Goal: Task Accomplishment & Management: Use online tool/utility

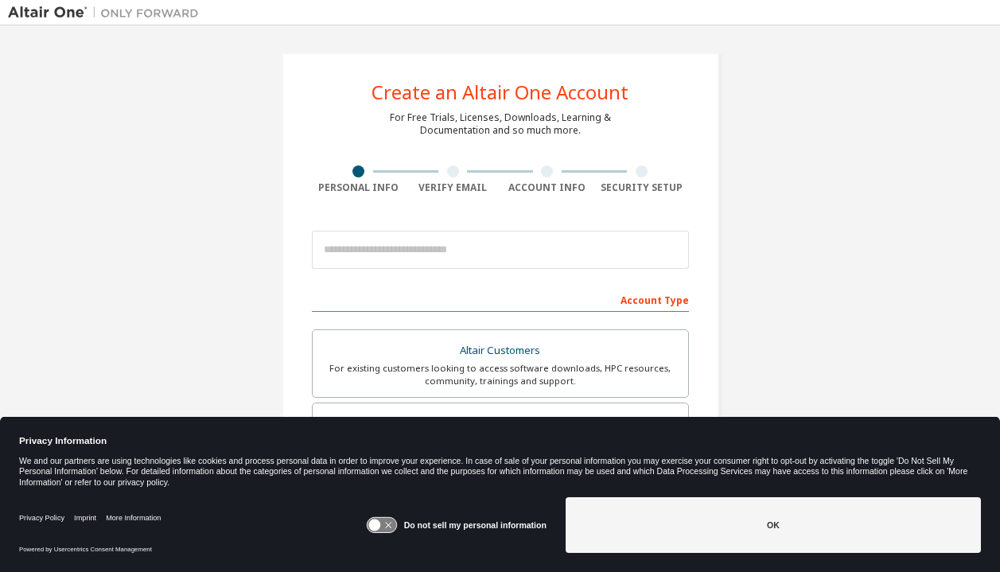
scroll to position [27, 0]
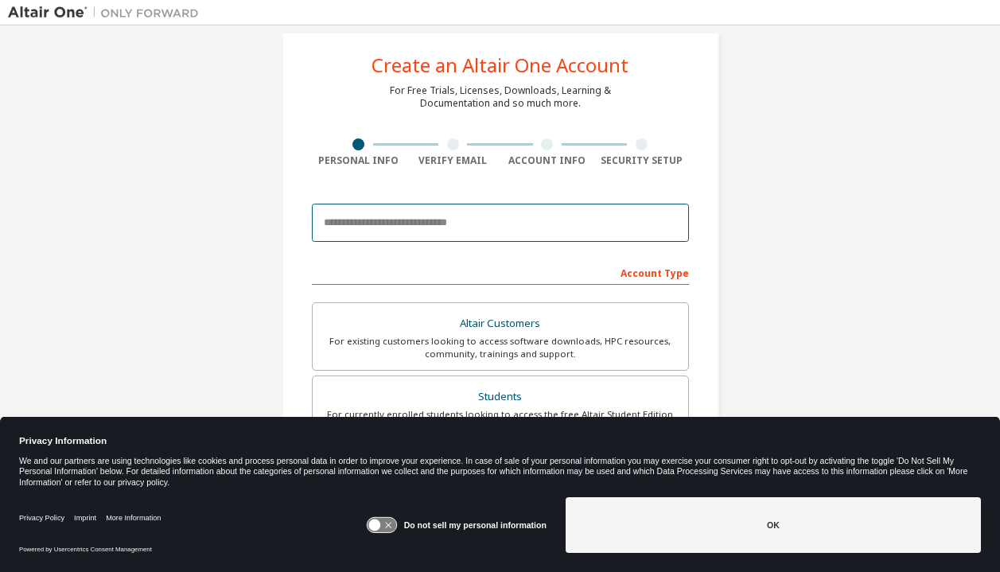
click at [519, 223] on input "email" at bounding box center [500, 223] width 377 height 38
type input "**********"
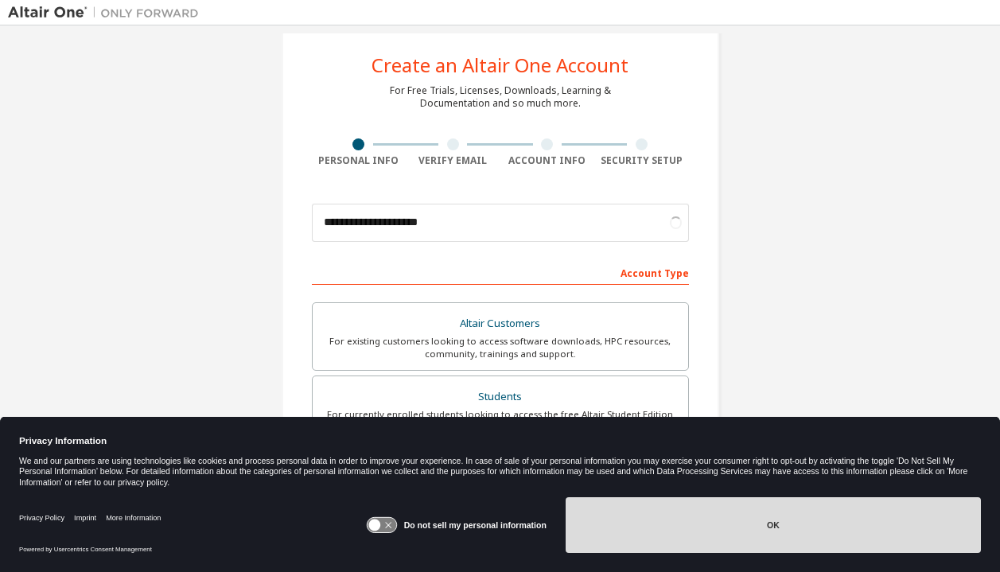
click at [821, 527] on button "OK" at bounding box center [773, 525] width 415 height 56
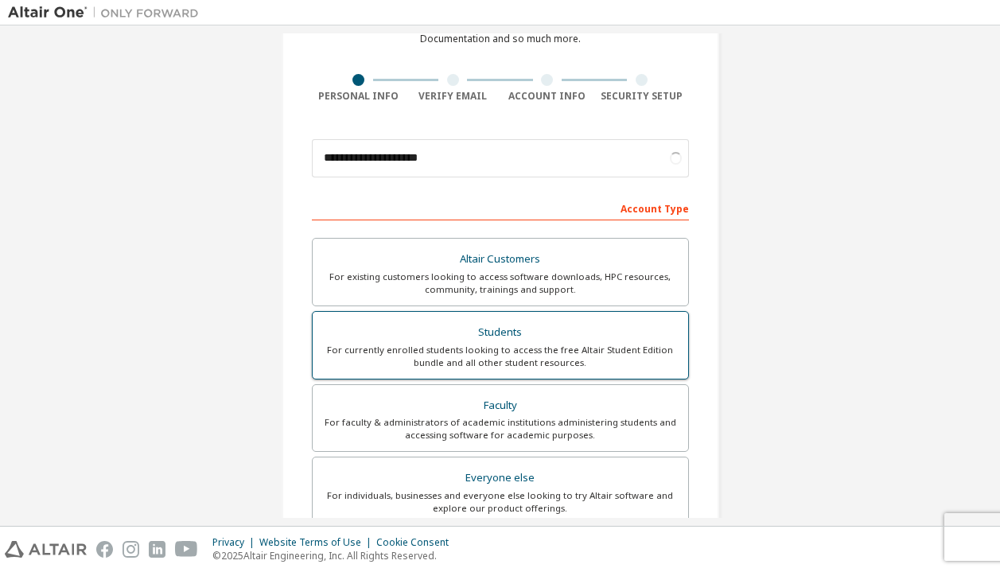
scroll to position [95, 0]
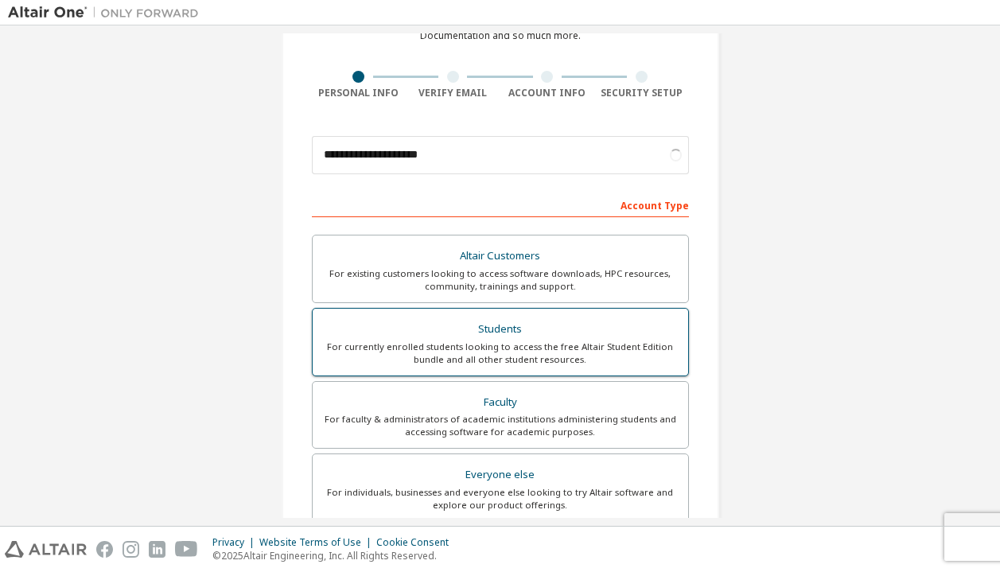
click at [638, 372] on label "Students For currently enrolled students looking to access the free Altair Stud…" at bounding box center [500, 342] width 377 height 68
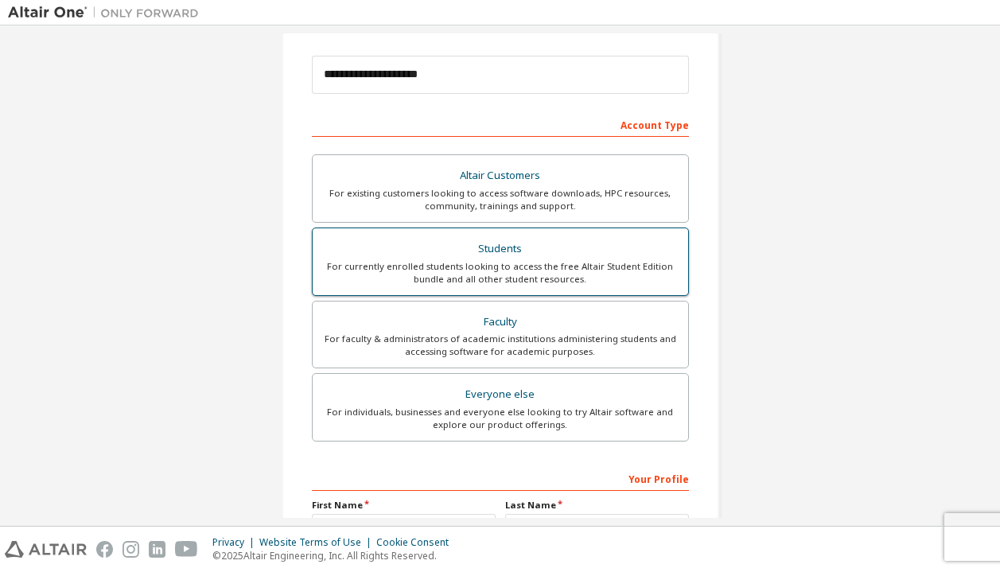
scroll to position [358, 0]
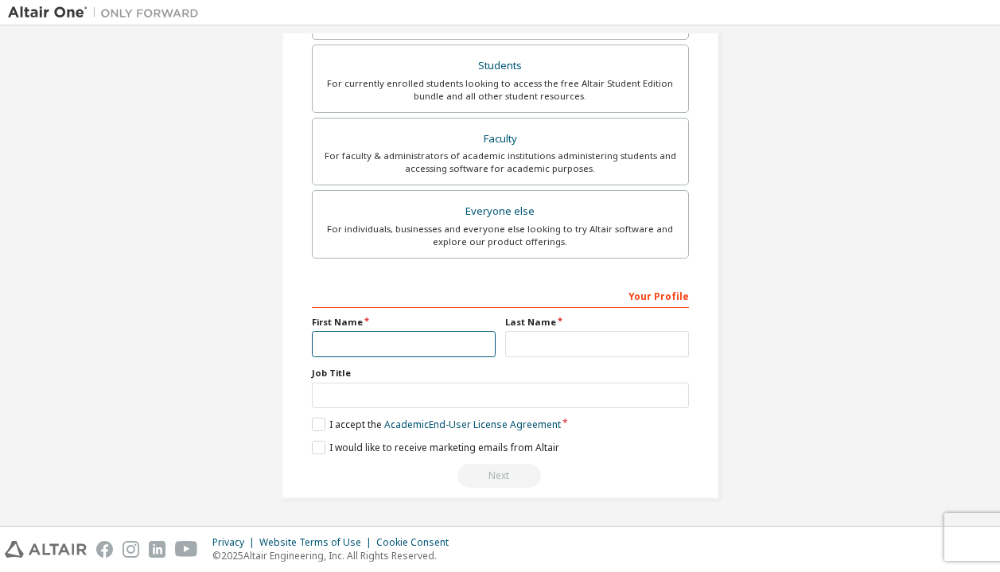
click at [411, 350] on input "text" at bounding box center [404, 344] width 184 height 26
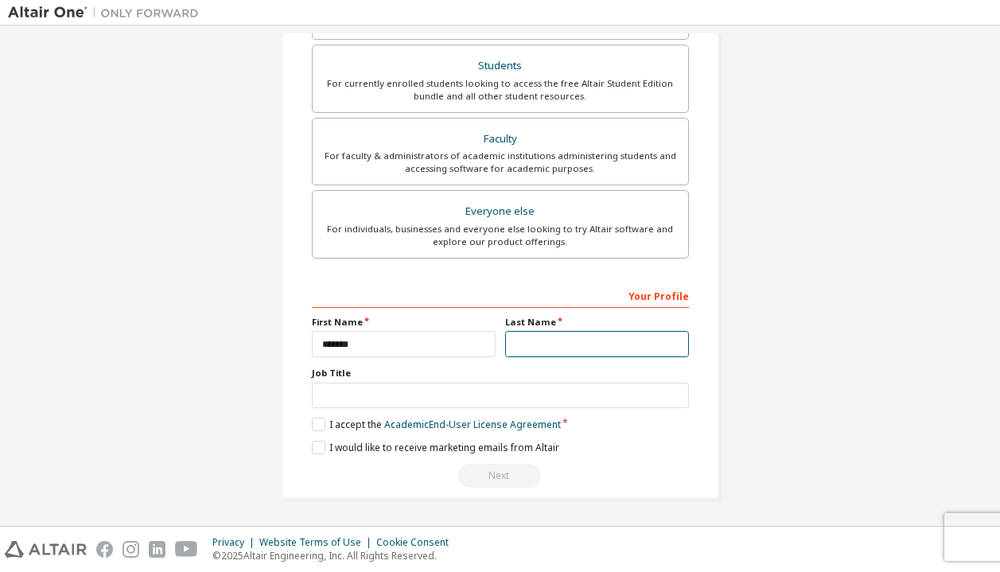
click at [540, 356] on input "text" at bounding box center [597, 344] width 184 height 26
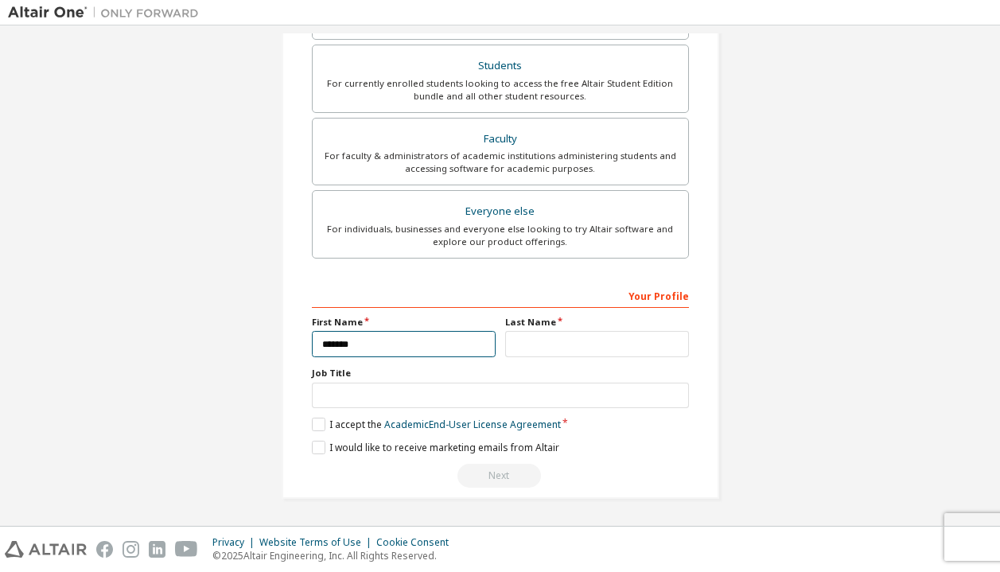
click at [453, 342] on input "*******" at bounding box center [404, 344] width 184 height 26
type input "*******"
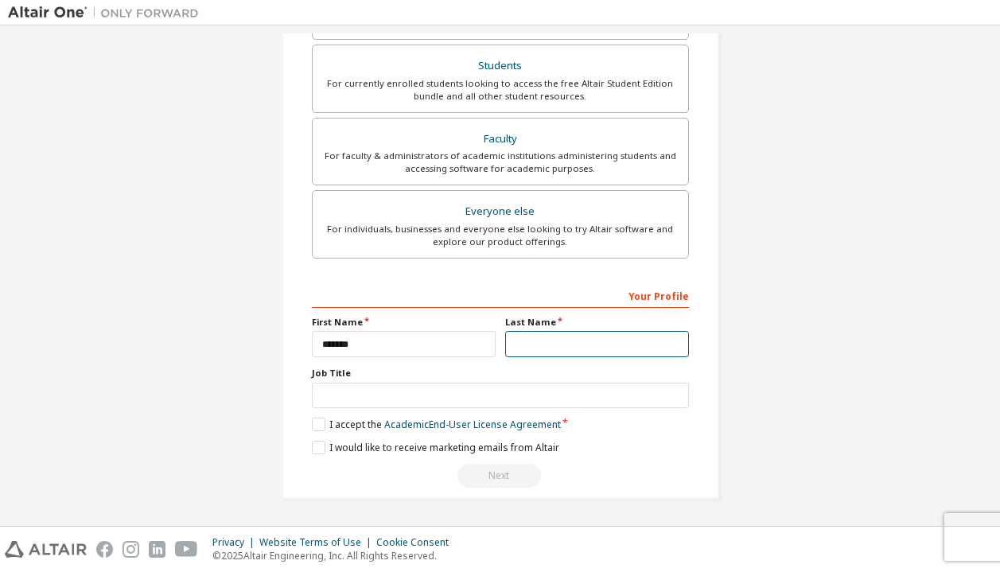
click at [598, 340] on input "text" at bounding box center [597, 344] width 184 height 26
type input "*****"
click at [731, 368] on div "**********" at bounding box center [501, 96] width 476 height 843
click at [314, 427] on label "I accept the Academic End-User License Agreement" at bounding box center [436, 425] width 249 height 14
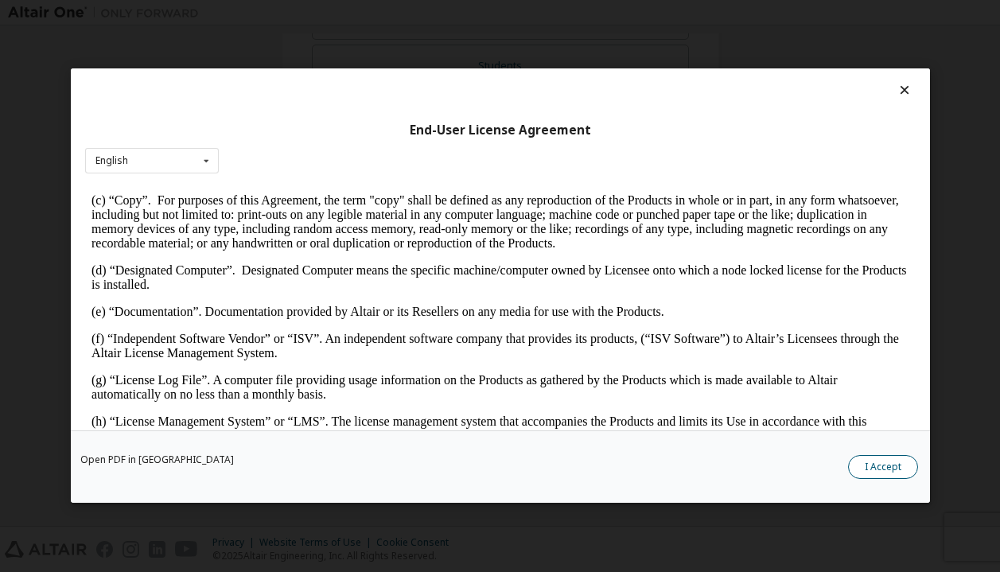
scroll to position [416, 0]
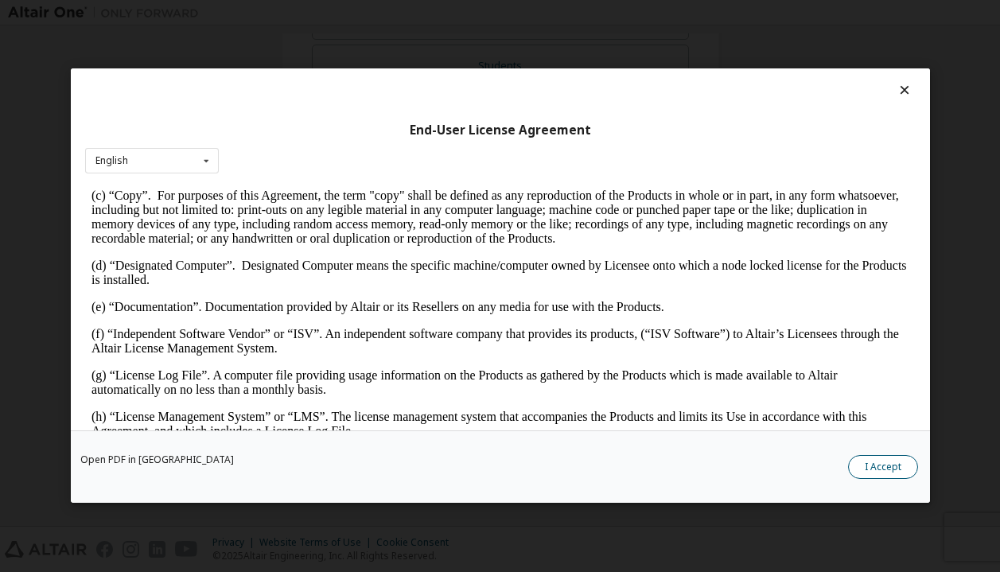
click at [892, 470] on button "I Accept" at bounding box center [883, 468] width 70 height 24
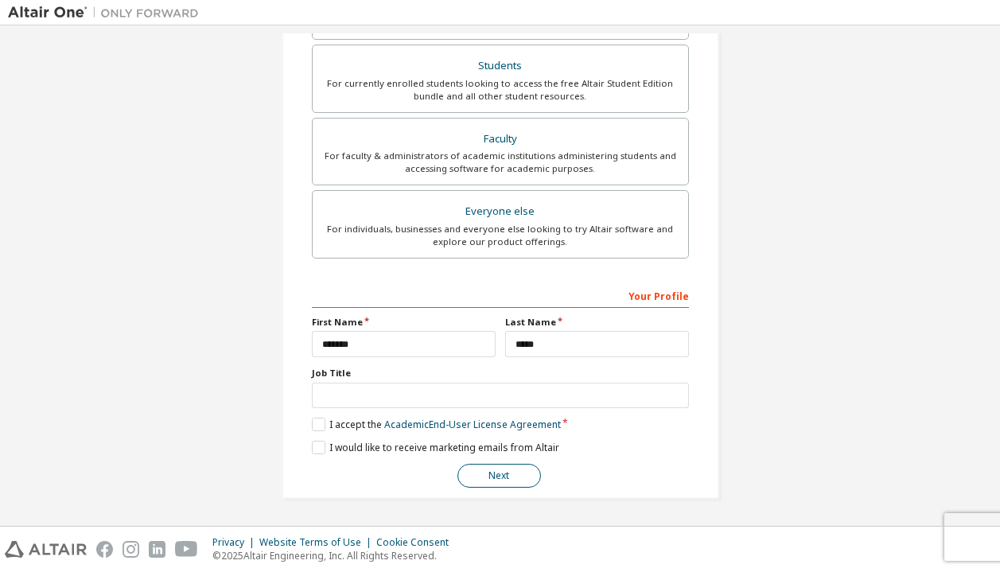
click at [529, 474] on button "Next" at bounding box center [500, 476] width 84 height 24
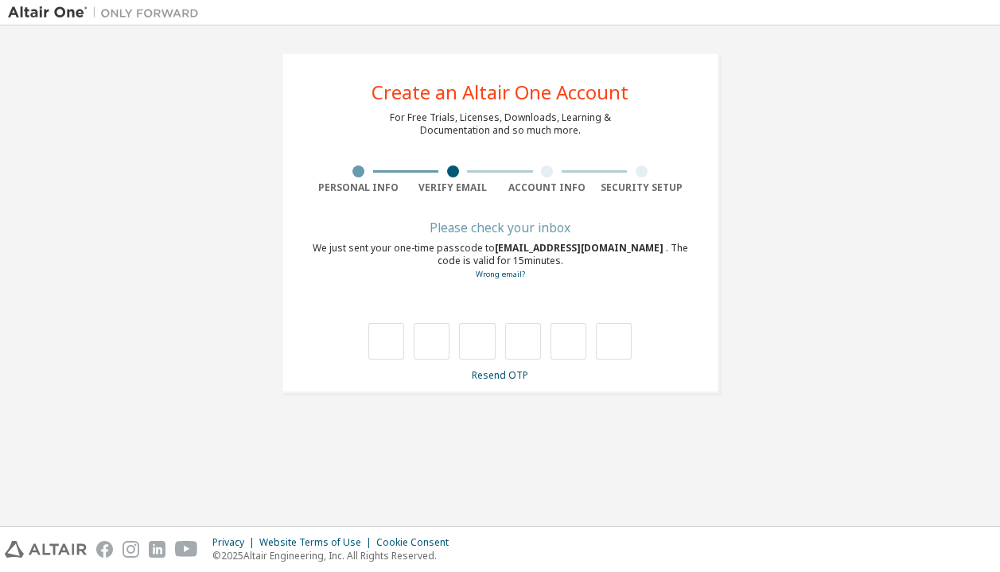
scroll to position [0, 0]
type input "*"
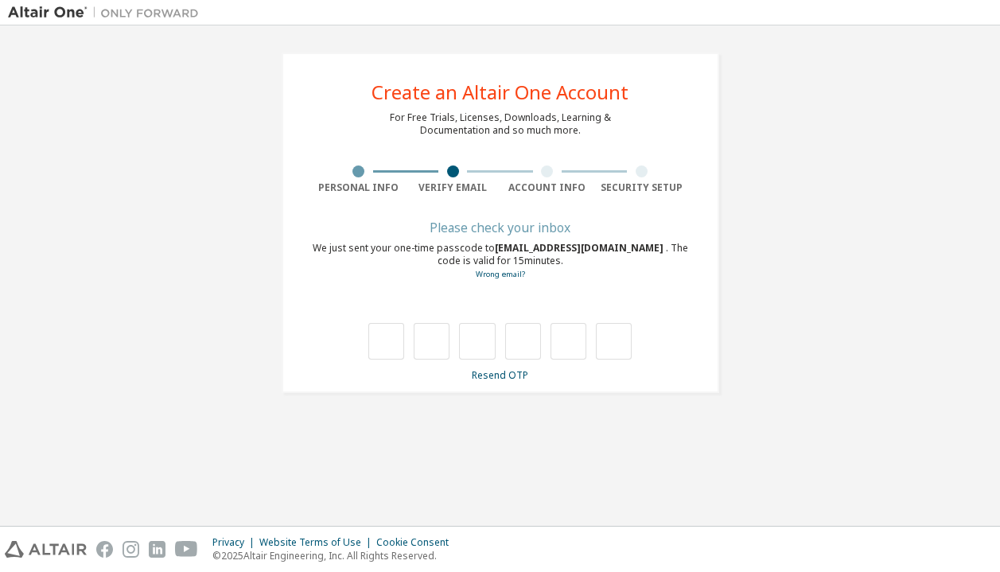
type input "*"
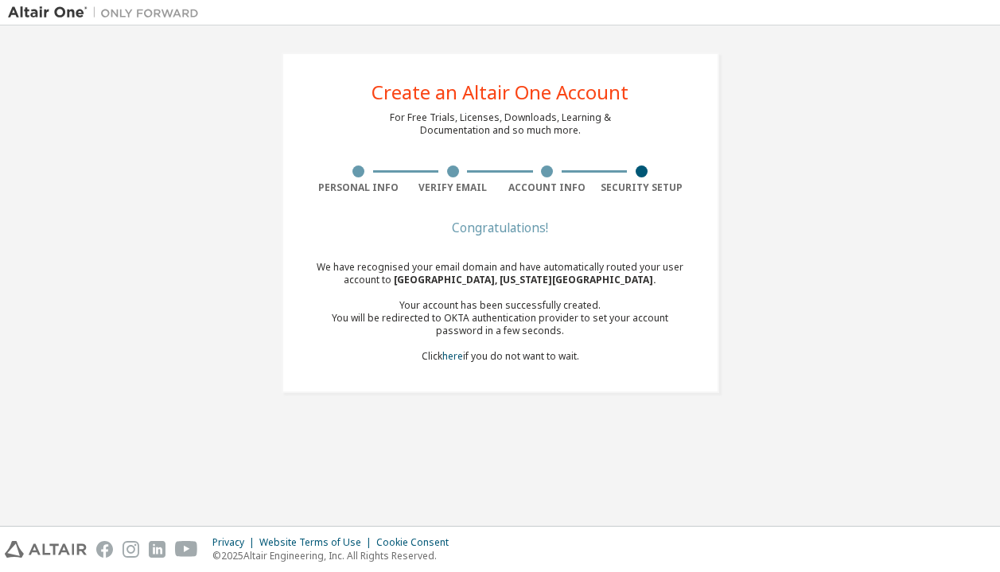
click at [539, 364] on div "Congratulations! We have recognised your email domain and have automatically ro…" at bounding box center [500, 302] width 377 height 159
click at [534, 354] on div "We have recognised your email domain and have automatically routed your user ac…" at bounding box center [500, 312] width 377 height 102
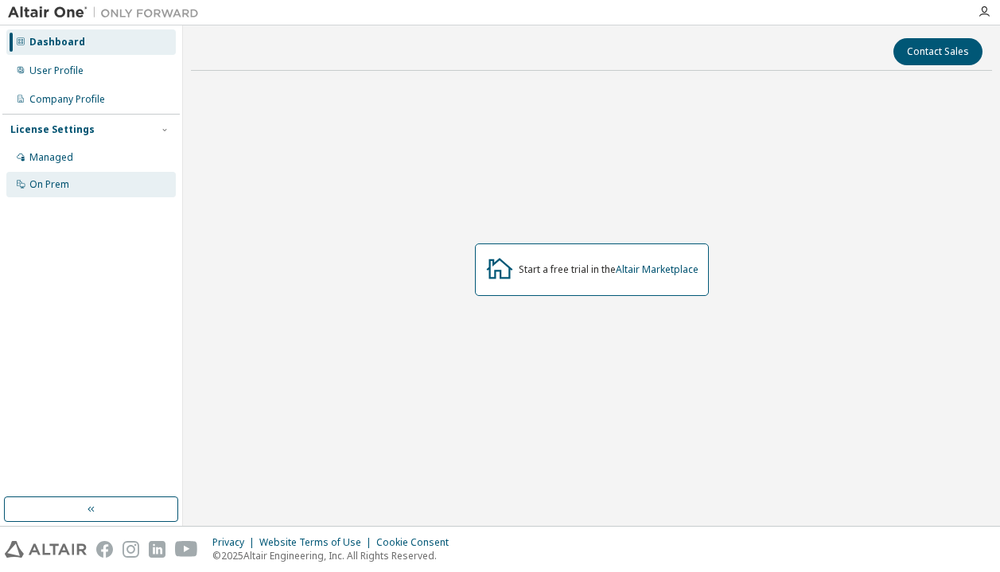
click at [49, 189] on div "On Prem" at bounding box center [49, 184] width 40 height 13
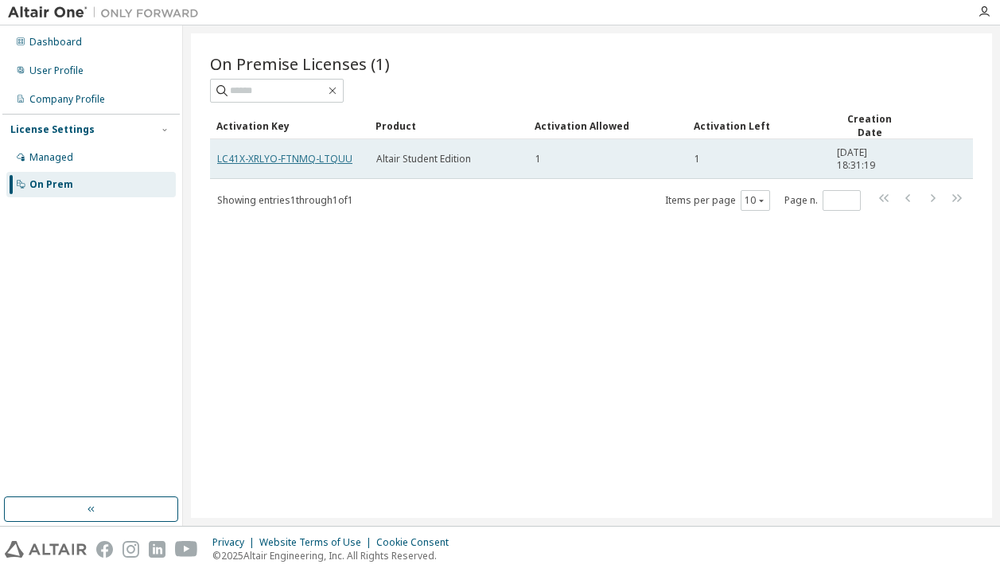
click at [295, 161] on link "LC41X-XRLYO-FTNMQ-LTQUU" at bounding box center [284, 159] width 135 height 14
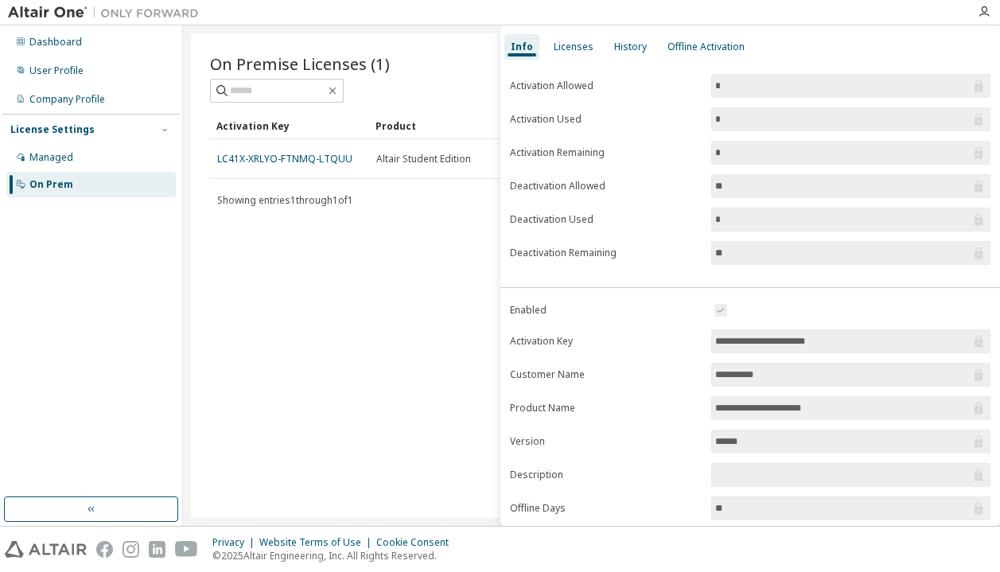
scroll to position [162, 0]
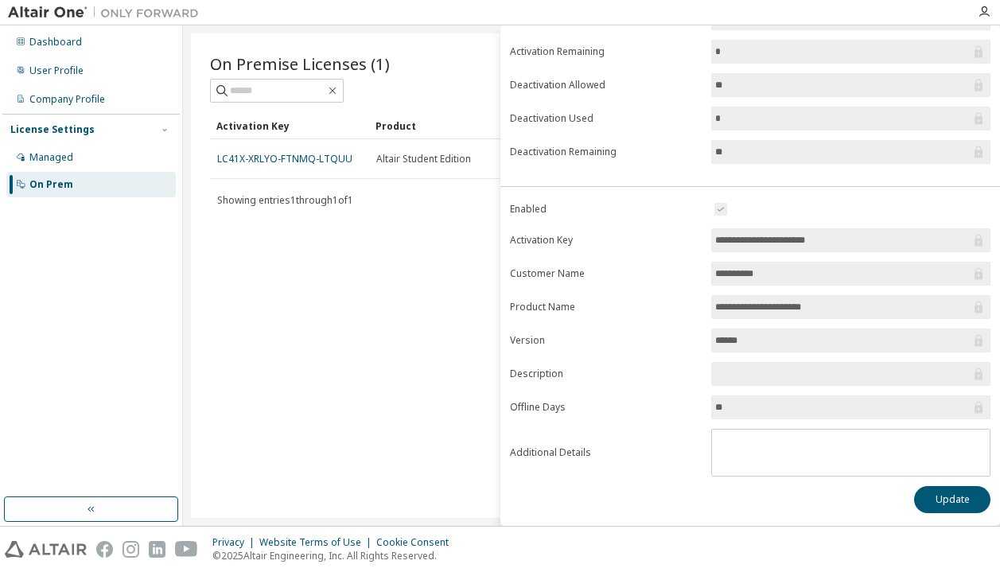
click at [770, 237] on input "**********" at bounding box center [842, 240] width 255 height 16
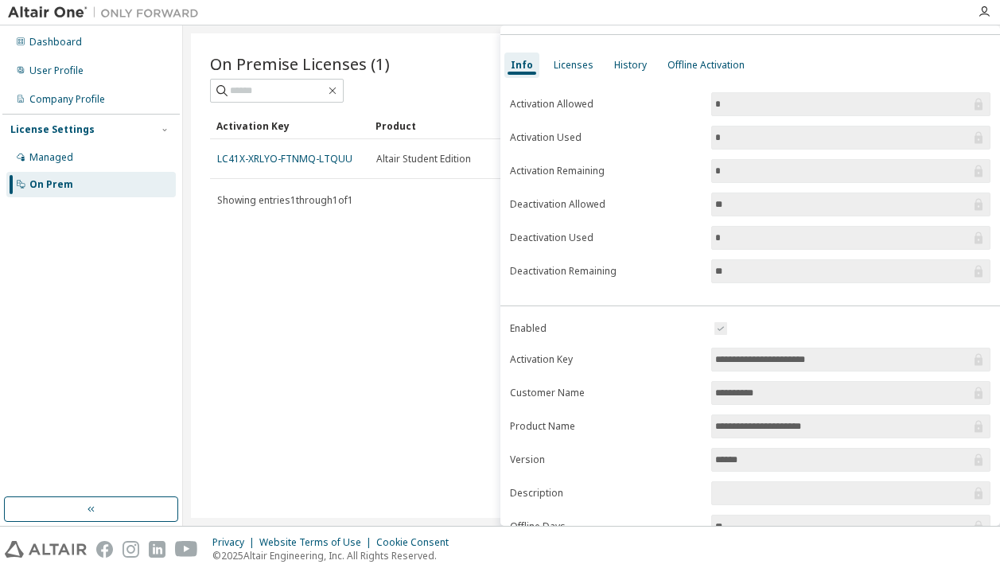
scroll to position [0, 0]
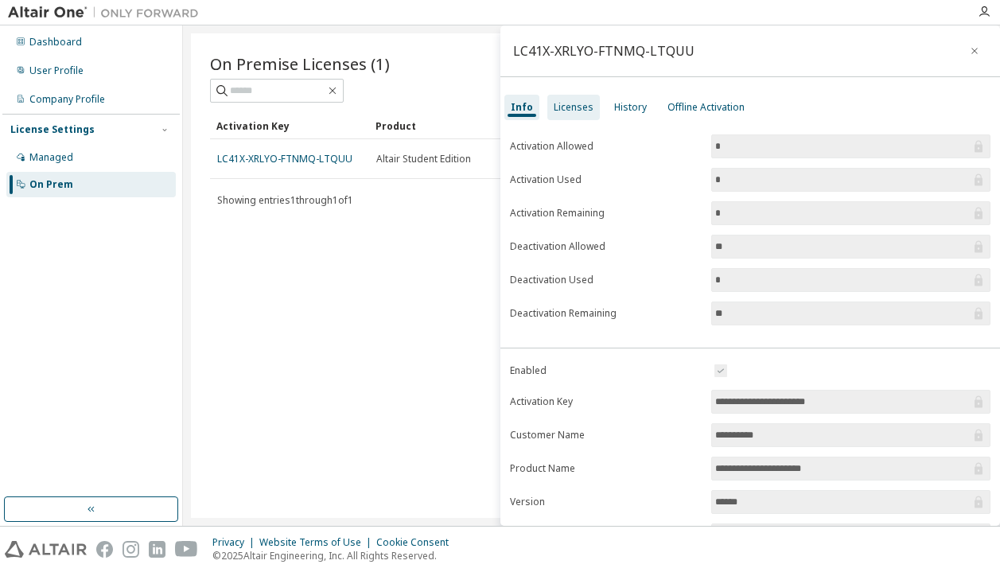
click at [562, 98] on div "Licenses" at bounding box center [574, 107] width 53 height 25
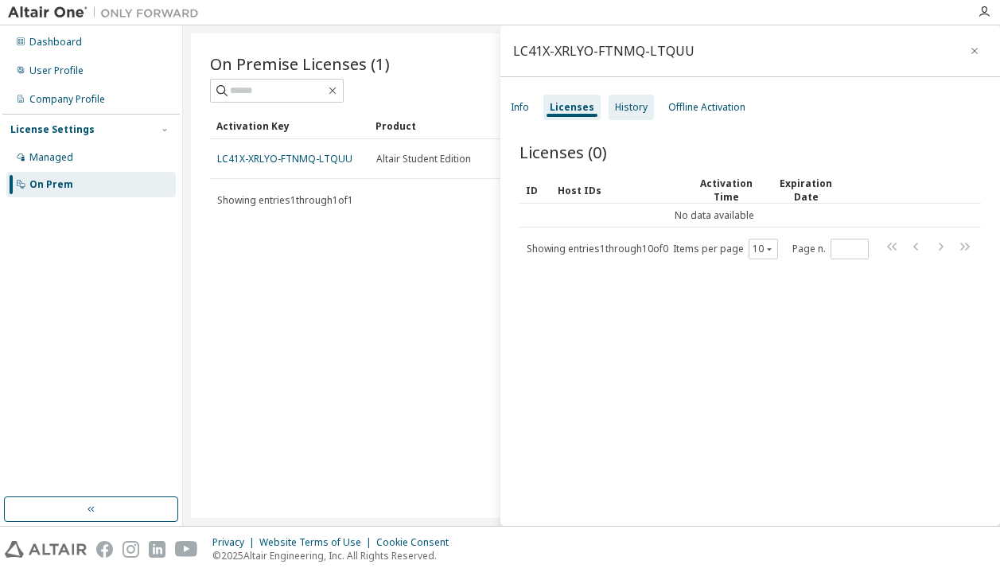
click at [633, 110] on div "History" at bounding box center [631, 107] width 33 height 13
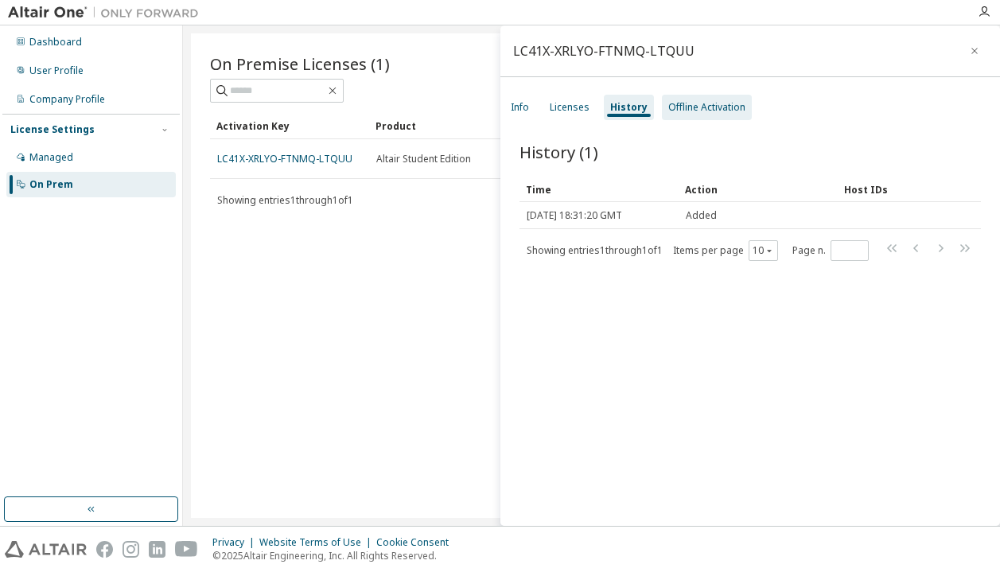
click at [668, 113] on div "Offline Activation" at bounding box center [706, 107] width 77 height 13
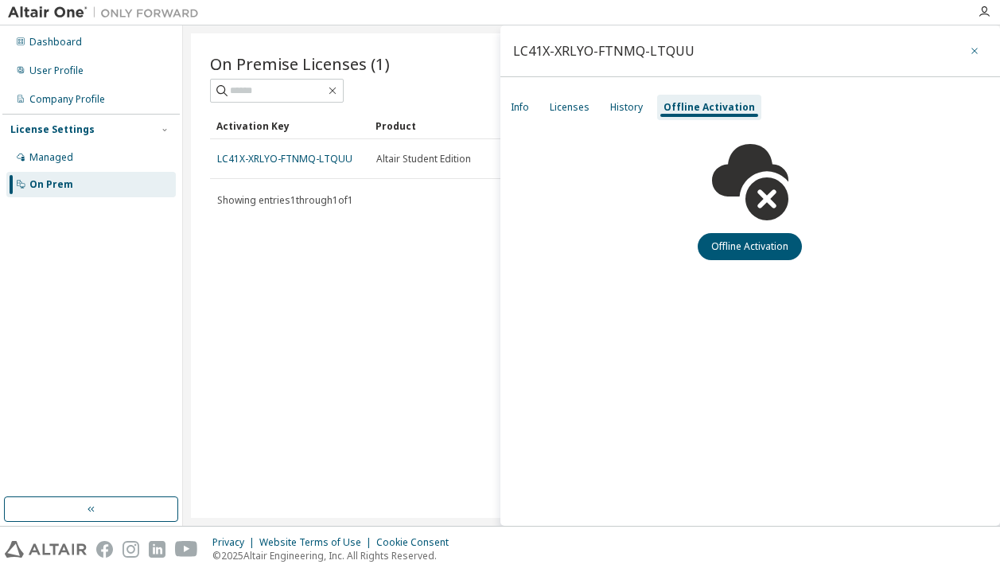
click at [976, 49] on icon "button" at bounding box center [974, 51] width 11 height 13
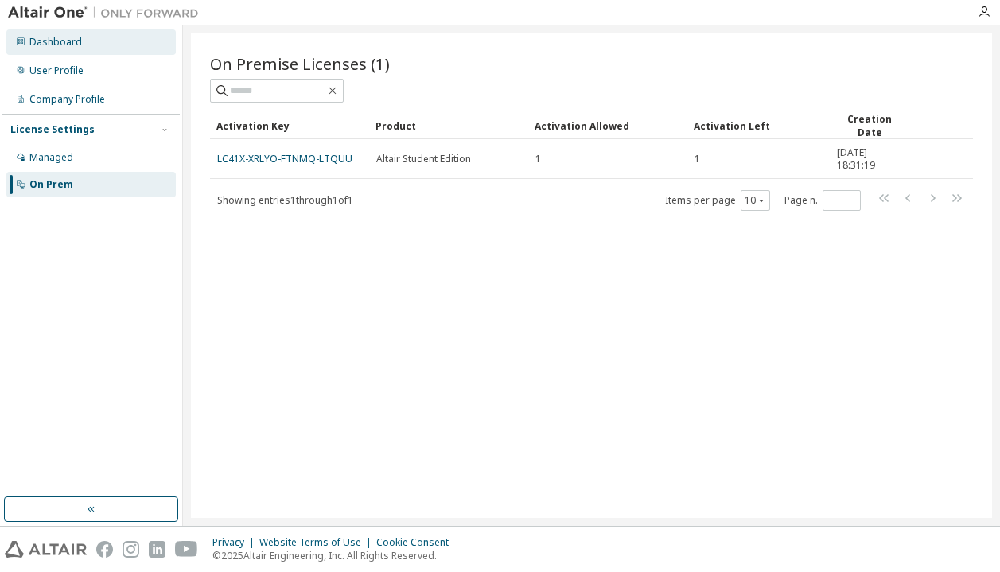
click at [77, 41] on div "Dashboard" at bounding box center [55, 42] width 53 height 13
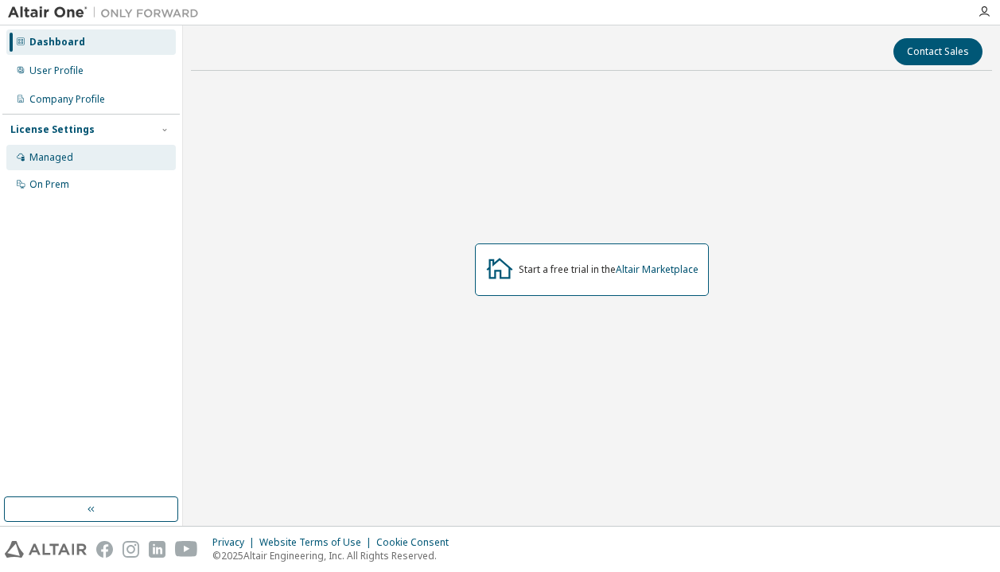
click at [111, 158] on div "Managed" at bounding box center [91, 157] width 170 height 25
